Goal: Obtain resource: Download file/media

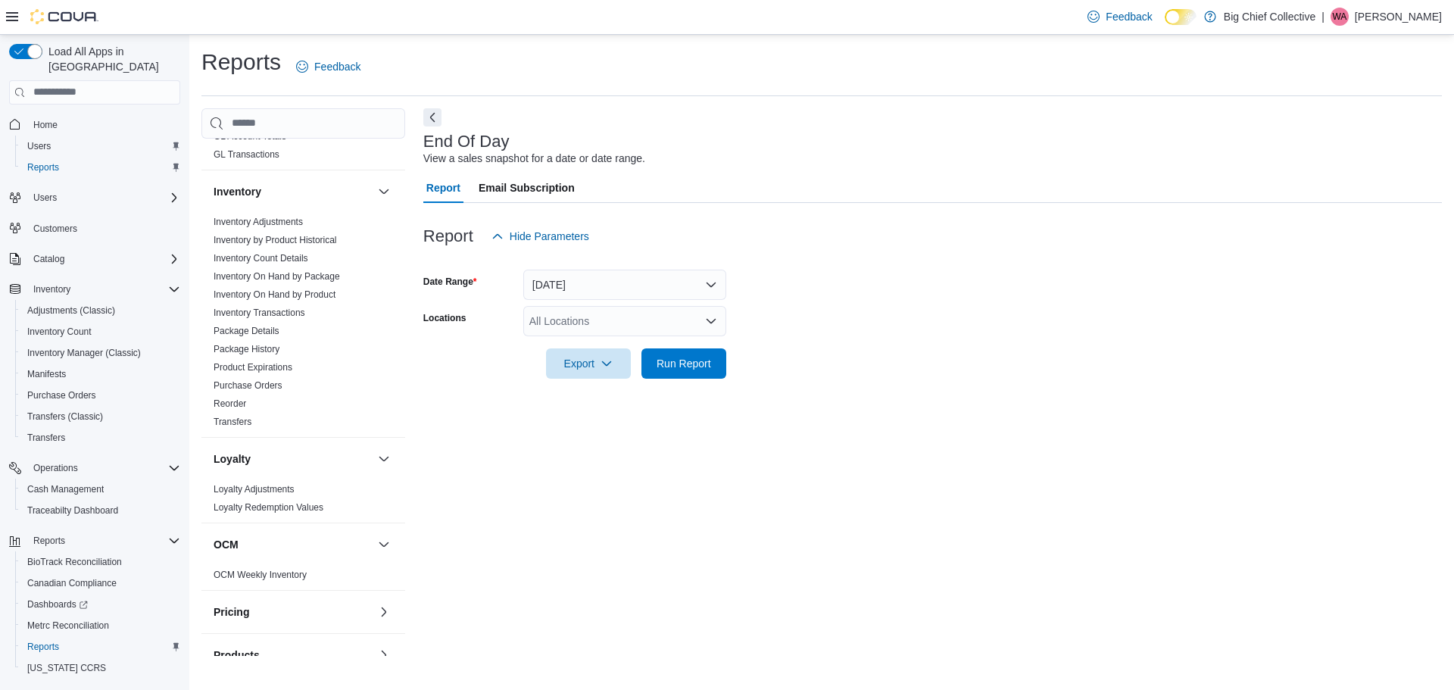
scroll to position [454, 0]
click at [319, 287] on link "Inventory On Hand by Product" at bounding box center [275, 291] width 122 height 11
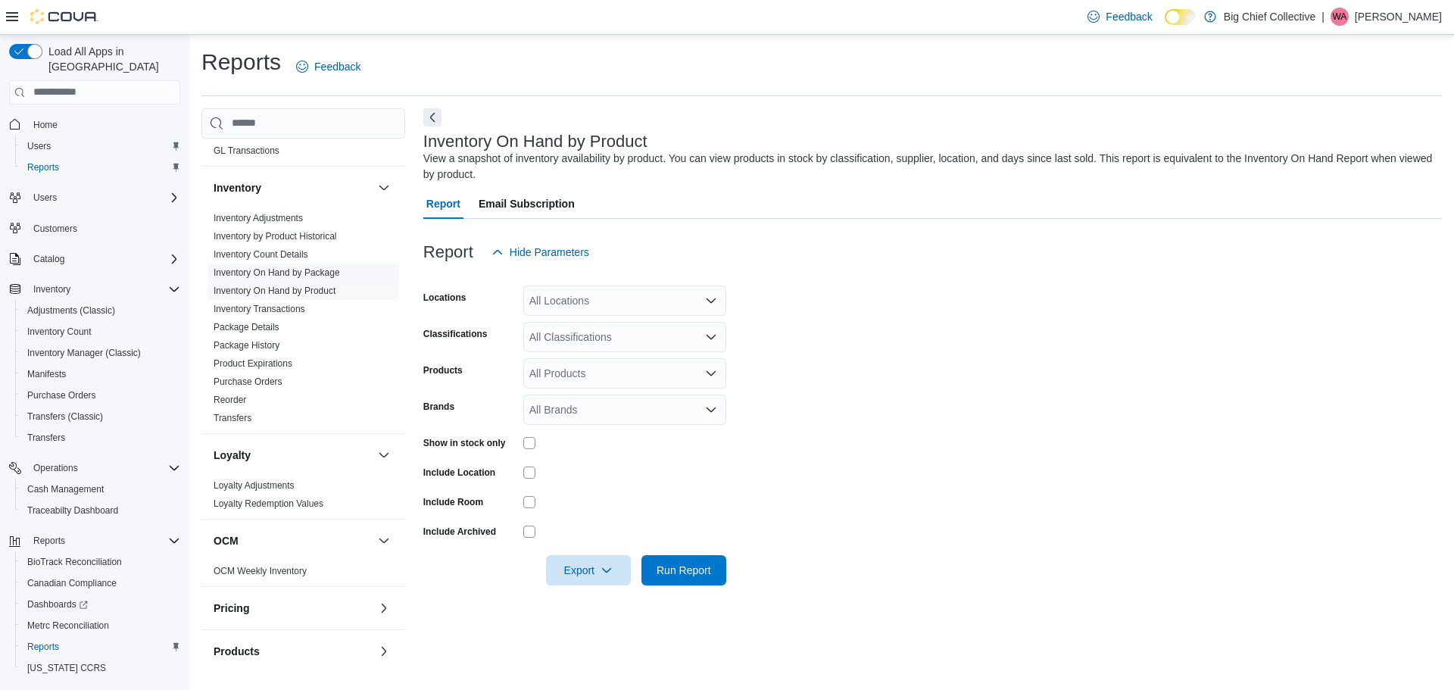
click at [323, 270] on link "Inventory On Hand by Package" at bounding box center [277, 272] width 126 height 11
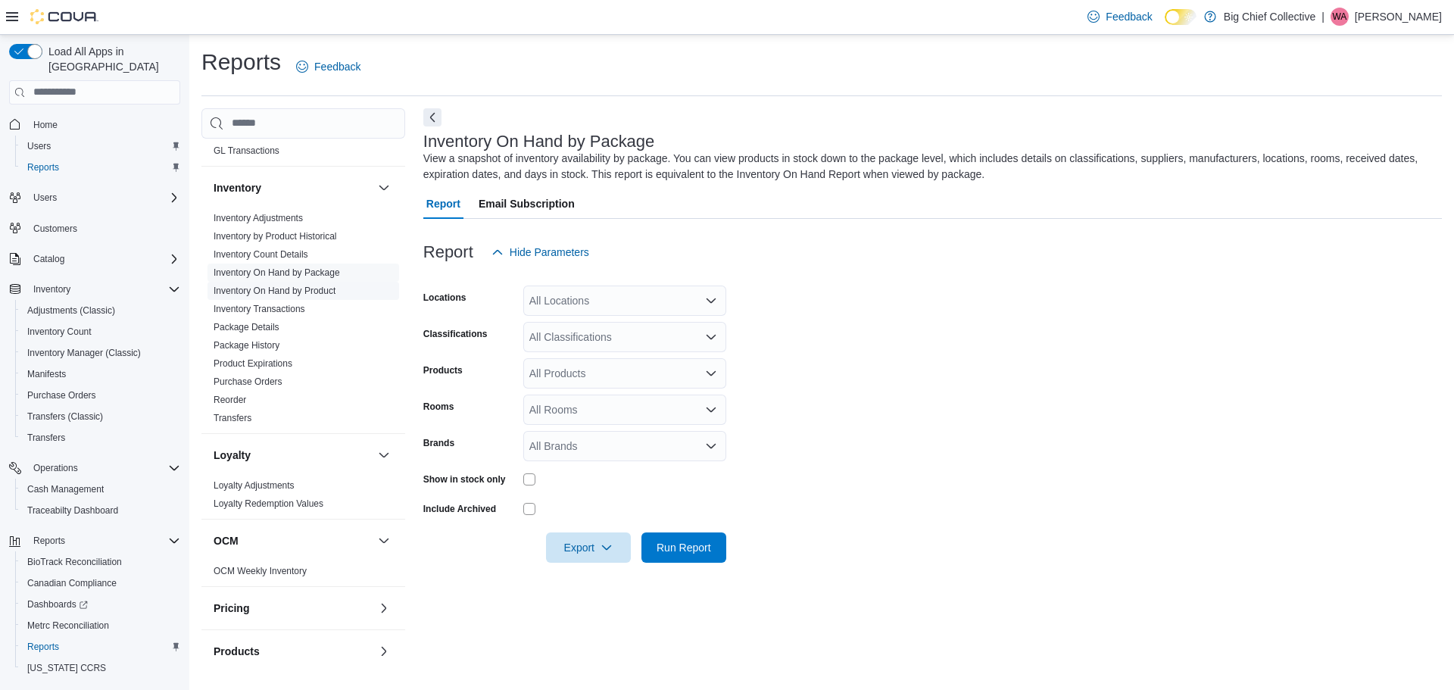
click at [323, 290] on link "Inventory On Hand by Product" at bounding box center [275, 291] width 122 height 11
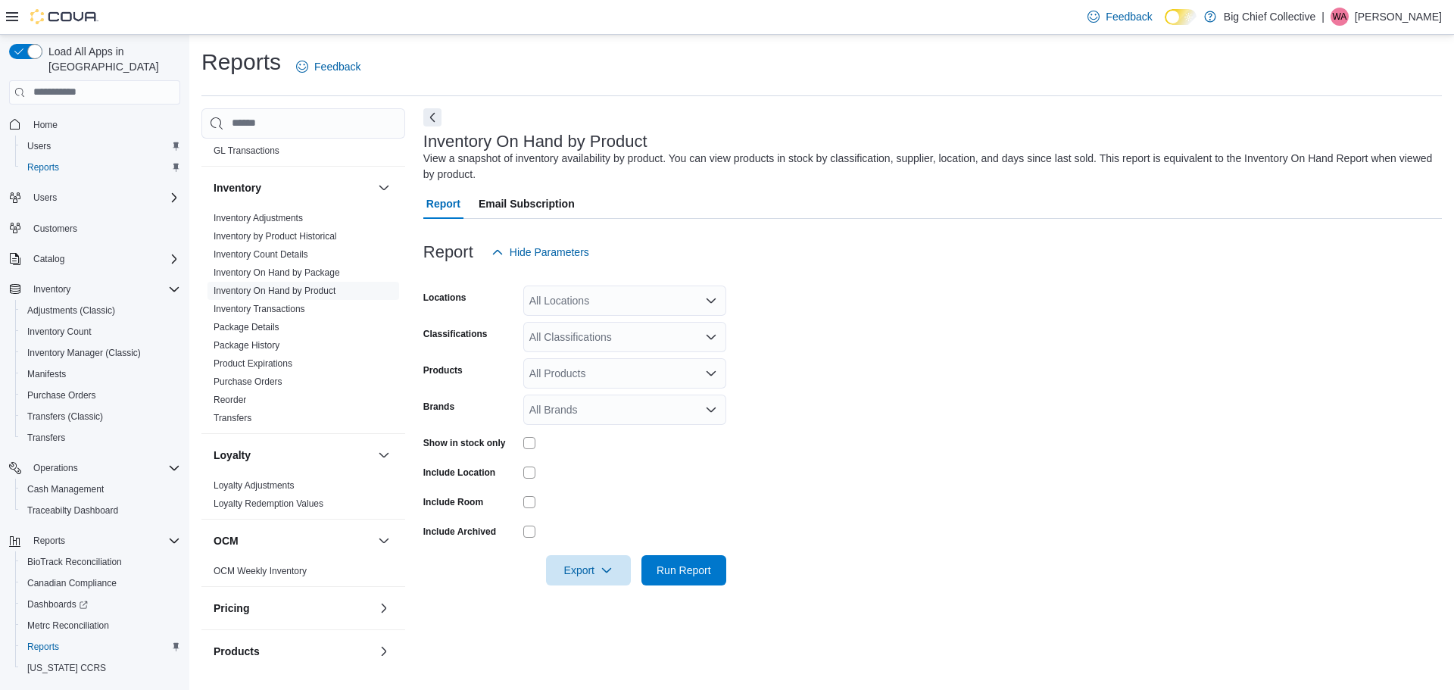
click at [602, 298] on div "All Locations" at bounding box center [624, 301] width 203 height 30
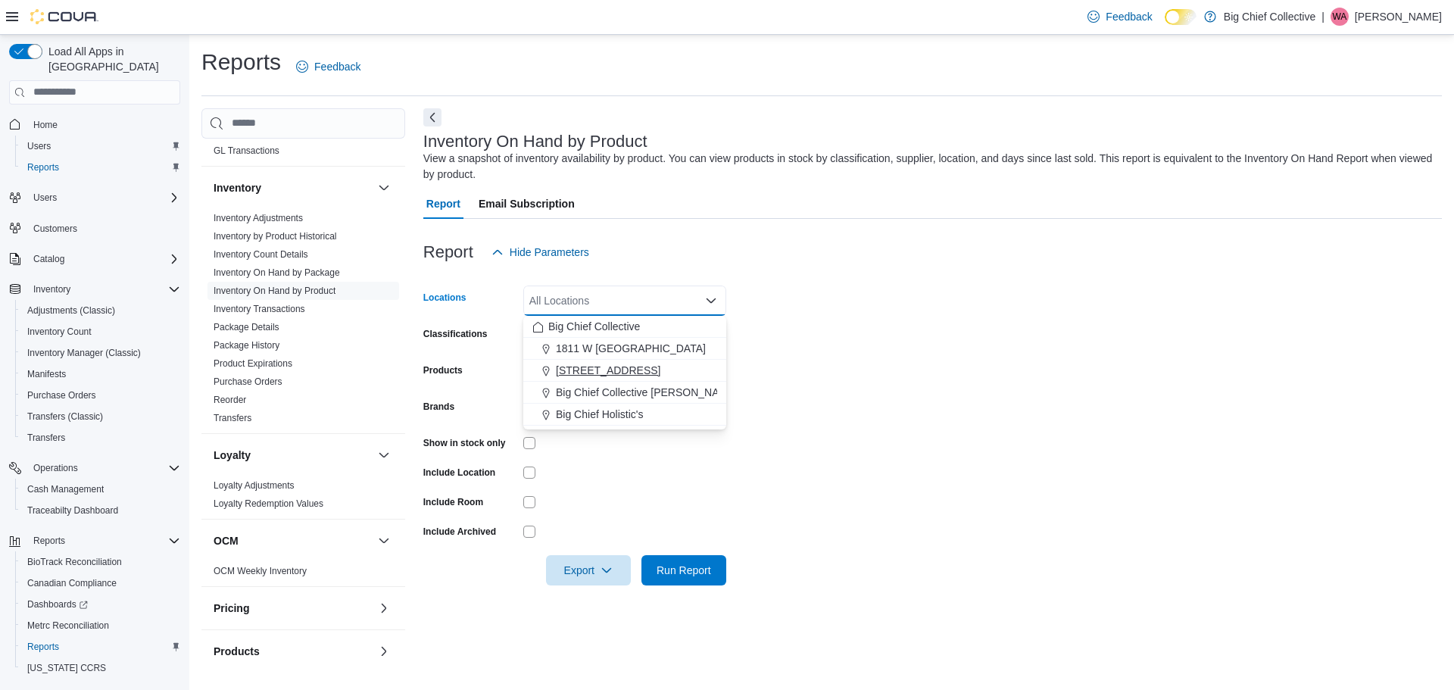
click at [601, 364] on span "[STREET_ADDRESS]" at bounding box center [608, 370] width 105 height 15
click at [820, 207] on div "Report Email Subscription" at bounding box center [932, 204] width 1019 height 30
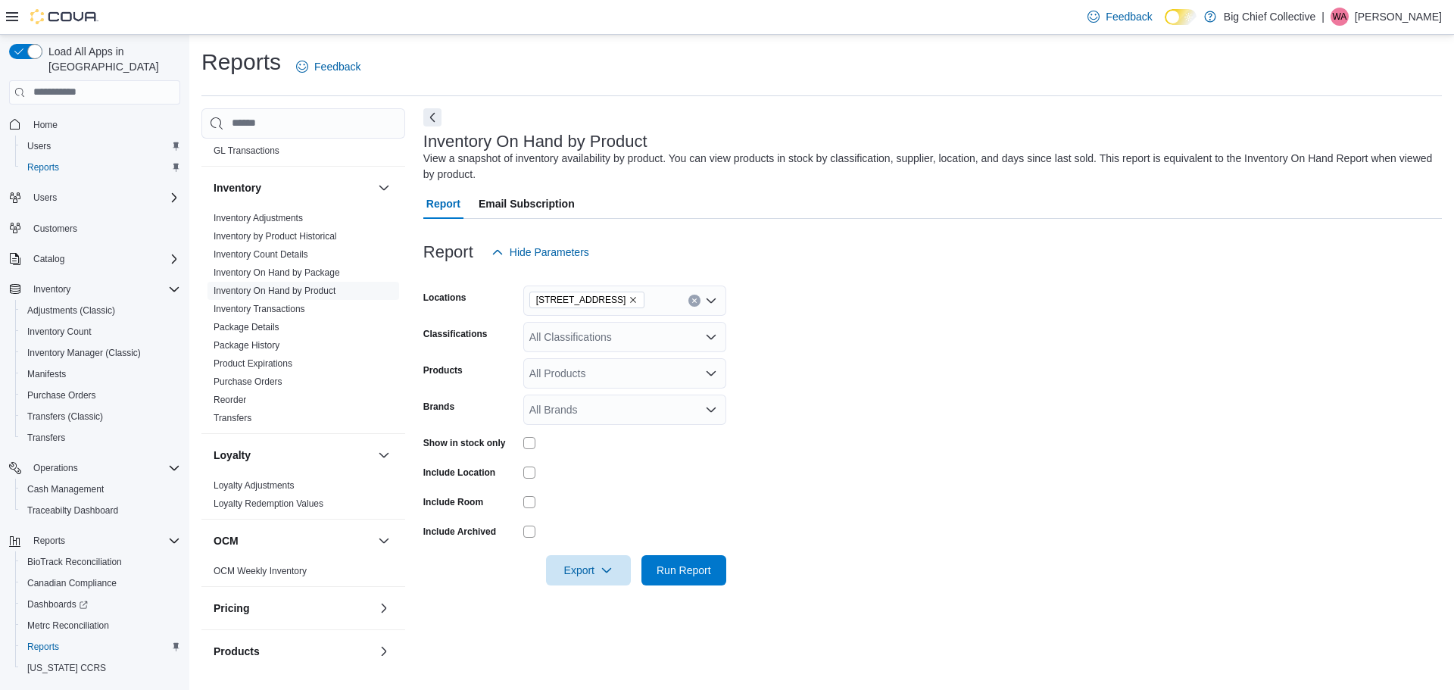
click at [649, 337] on div "All Classifications" at bounding box center [624, 337] width 203 height 30
click at [592, 365] on span "Concentrates" at bounding box center [587, 367] width 63 height 15
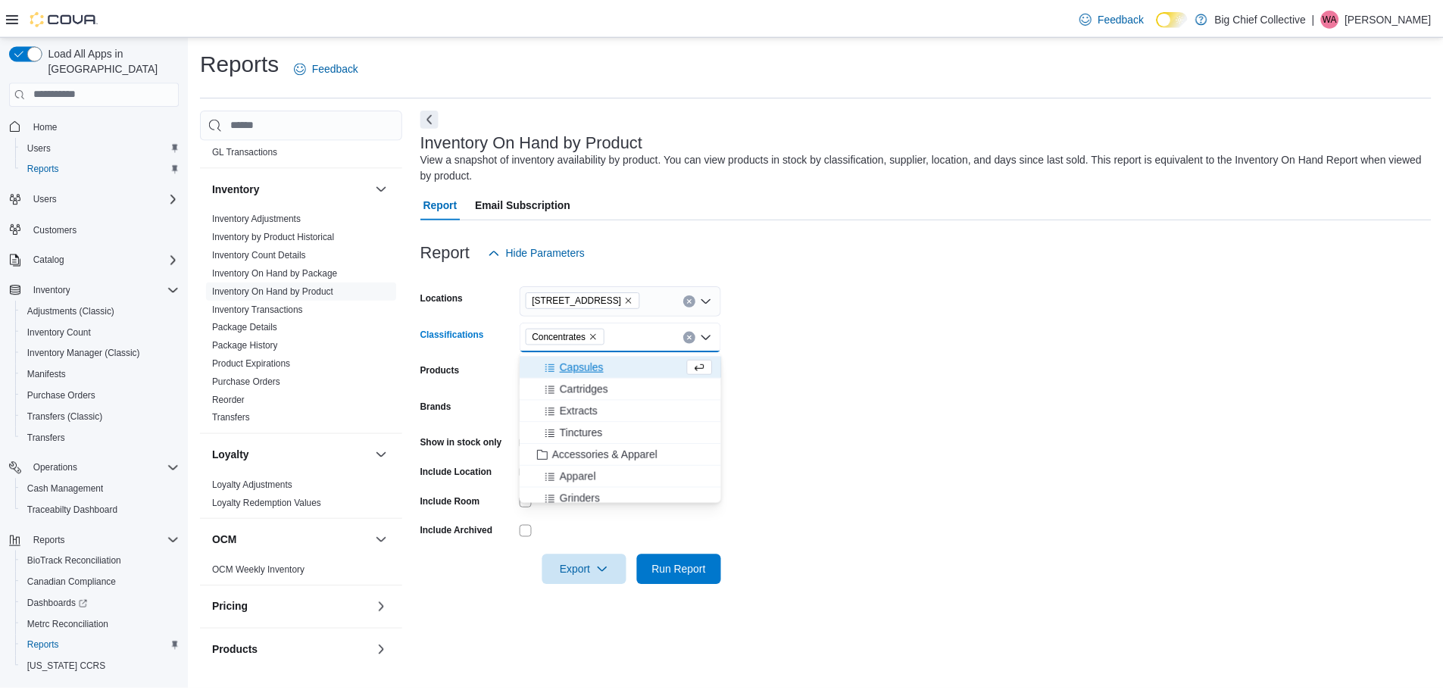
scroll to position [342, 0]
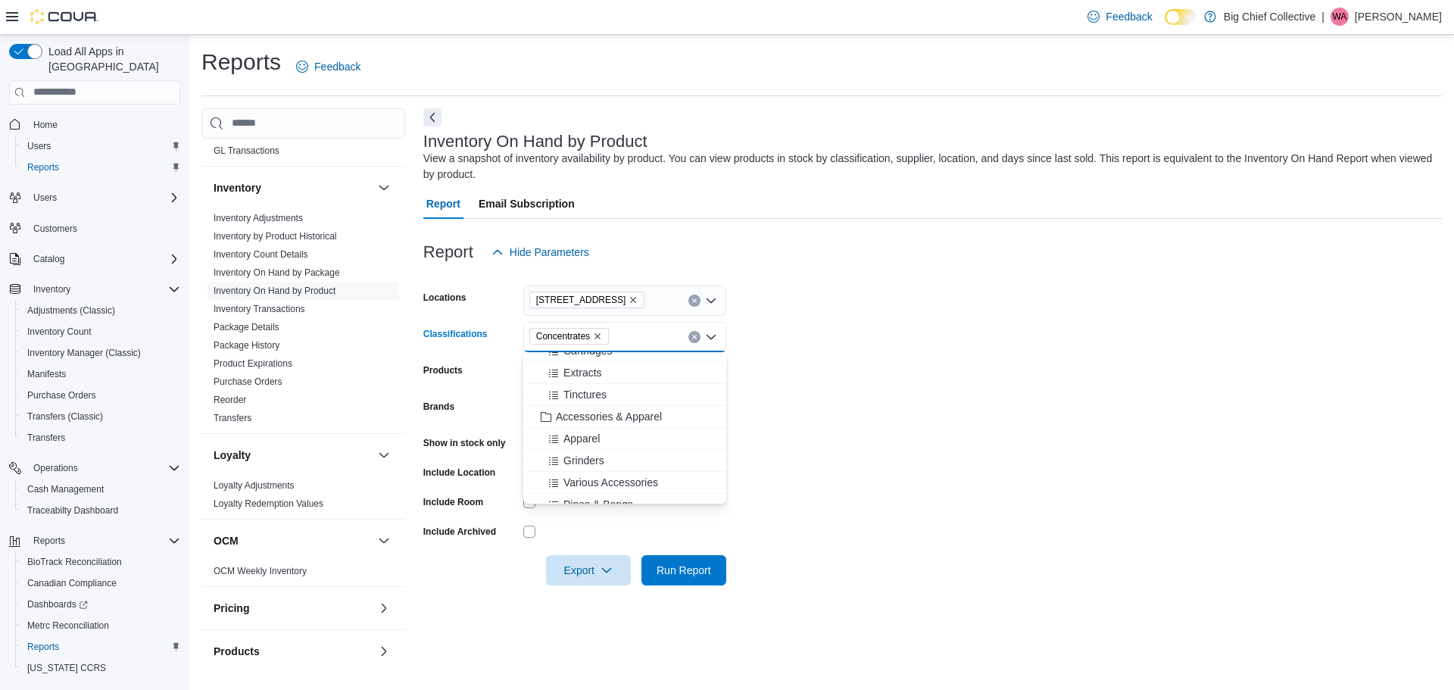
click at [823, 367] on form "Locations [STREET_ADDRESS] Classifications Concentrates Combo box. Selected. Co…" at bounding box center [932, 426] width 1019 height 318
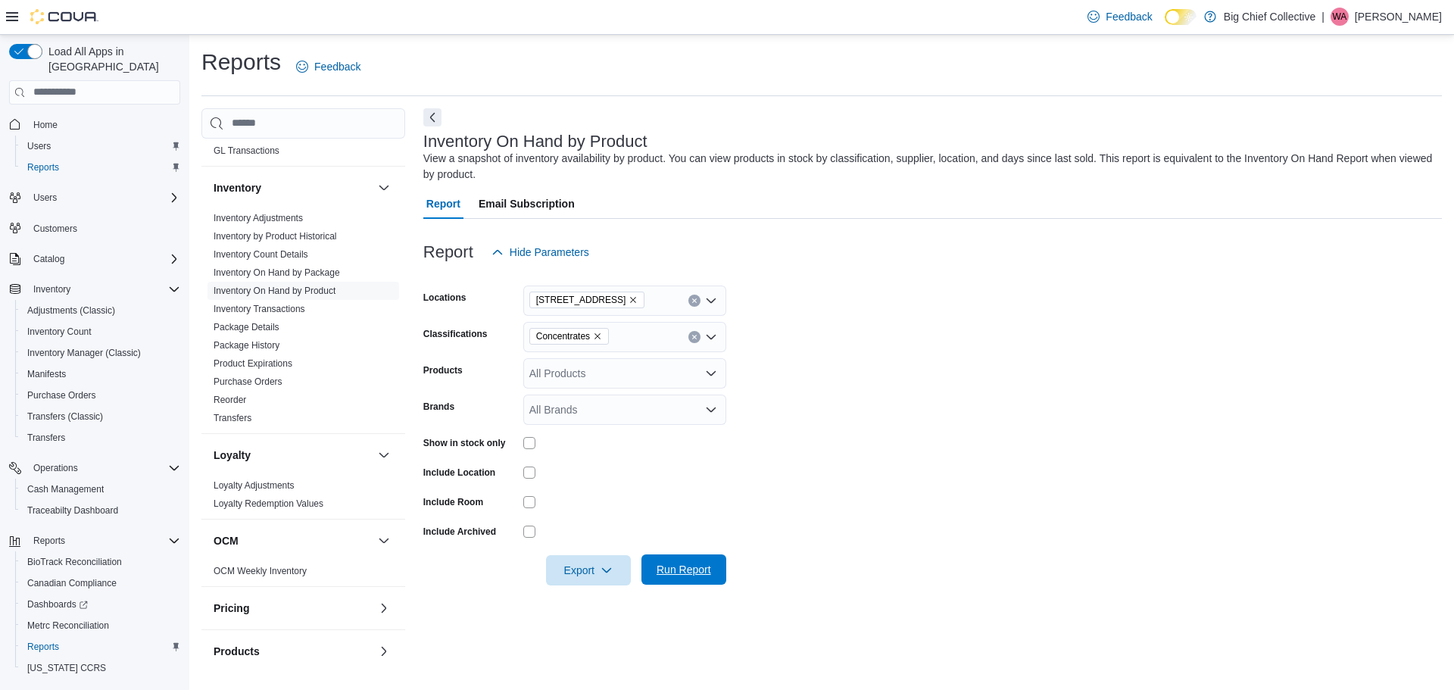
click at [692, 576] on span "Run Report" at bounding box center [684, 569] width 55 height 15
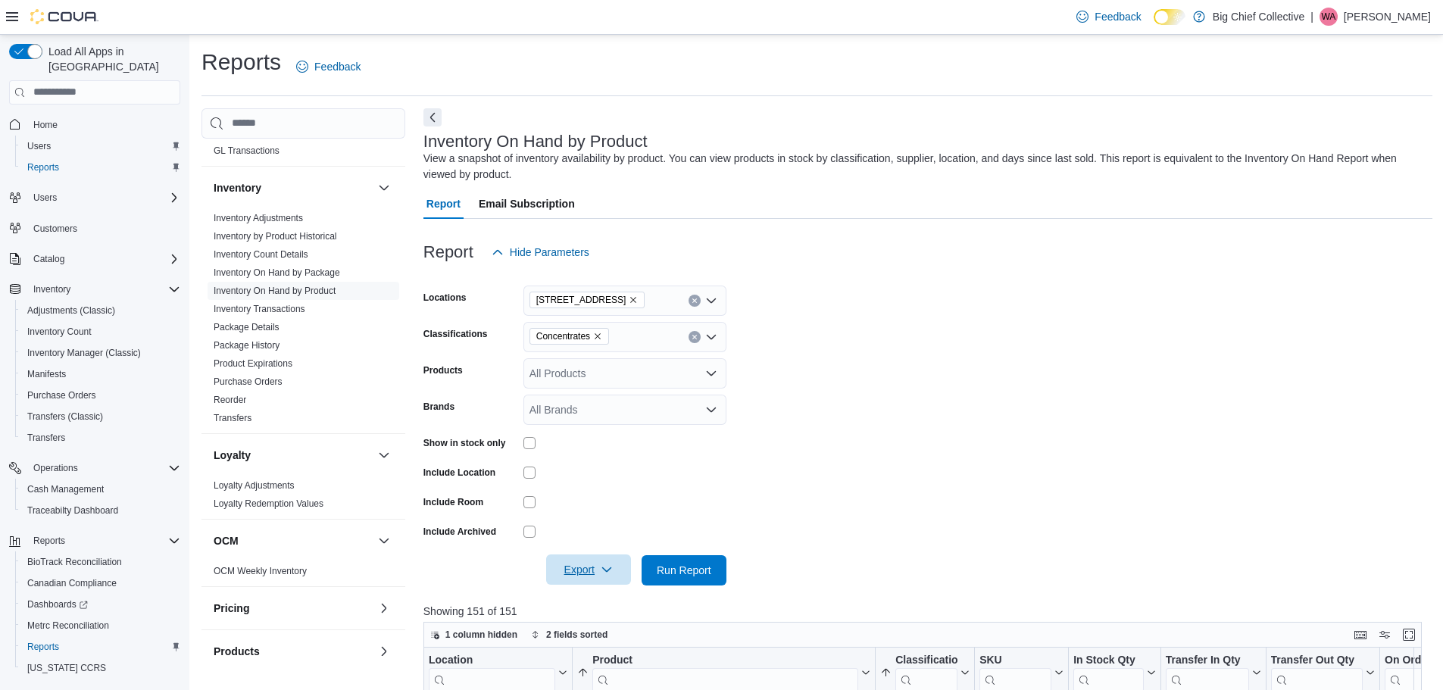
click at [599, 569] on span "Export" at bounding box center [588, 569] width 67 height 30
click at [584, 486] on button "Export to Excel" at bounding box center [591, 479] width 86 height 30
